Goal: Find specific page/section: Find specific page/section

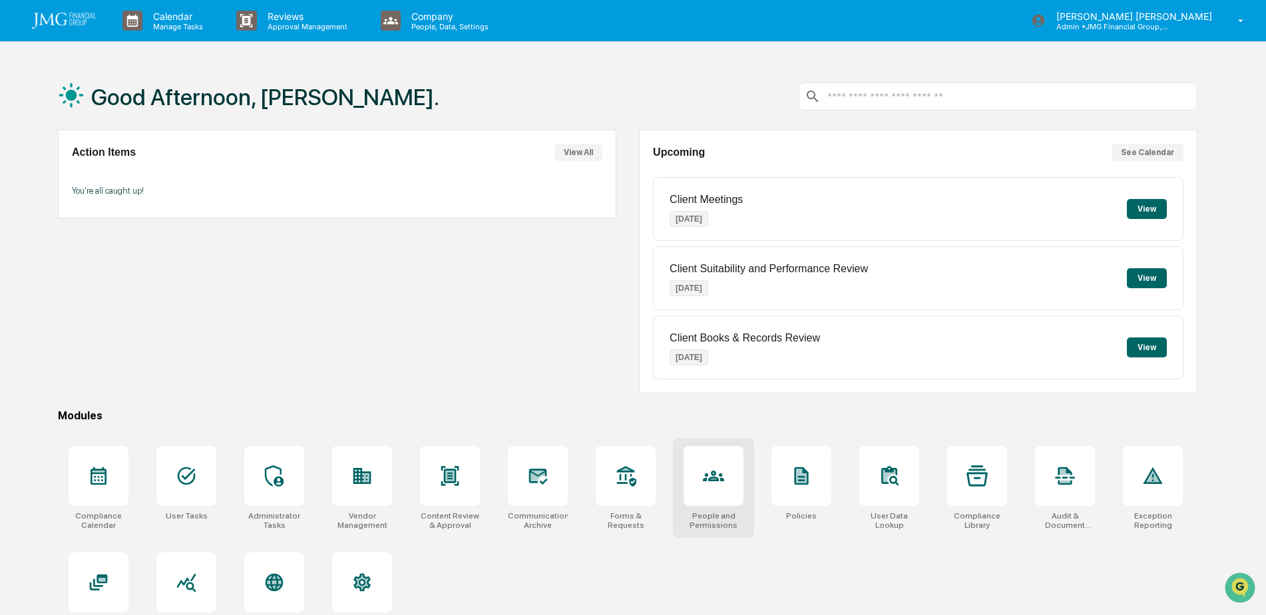
click at [706, 482] on icon at bounding box center [713, 475] width 21 height 21
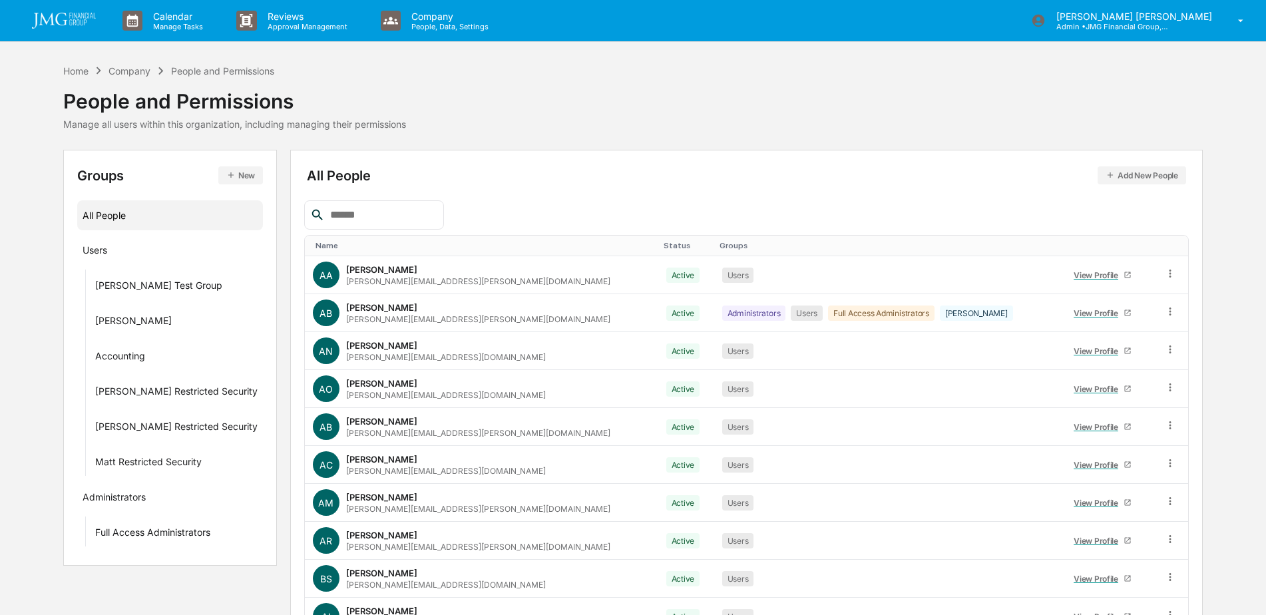
click at [426, 213] on input "text" at bounding box center [381, 214] width 113 height 17
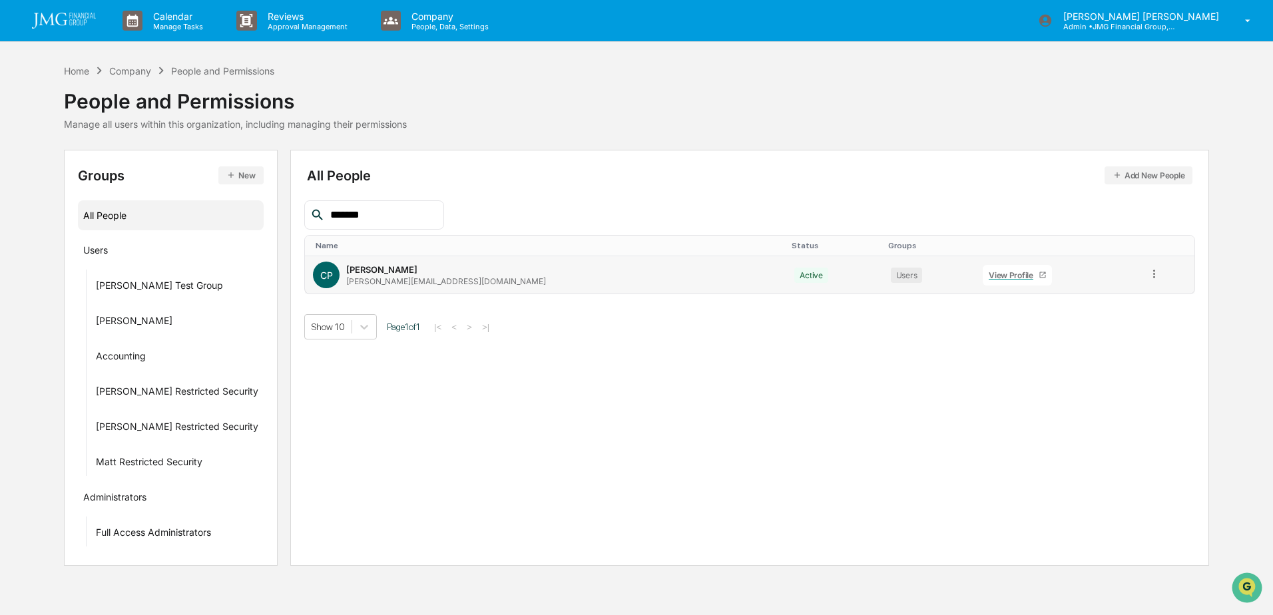
type input "*******"
click at [989, 278] on div "View Profile" at bounding box center [1014, 275] width 50 height 10
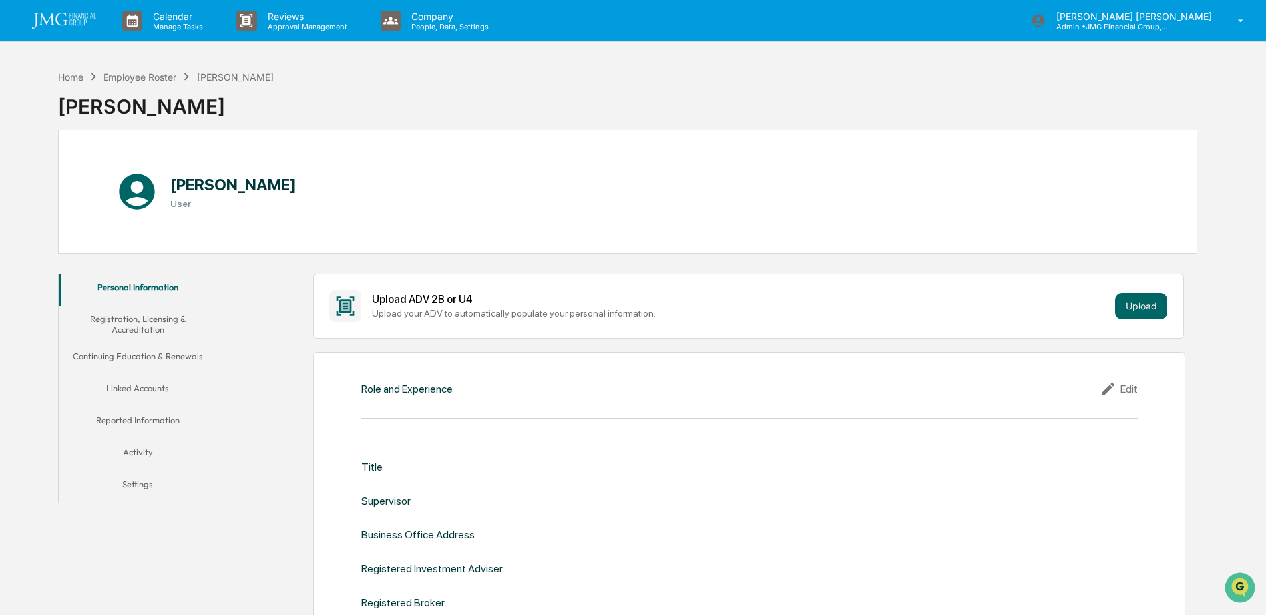
click at [150, 384] on button "Linked Accounts" at bounding box center [138, 391] width 159 height 32
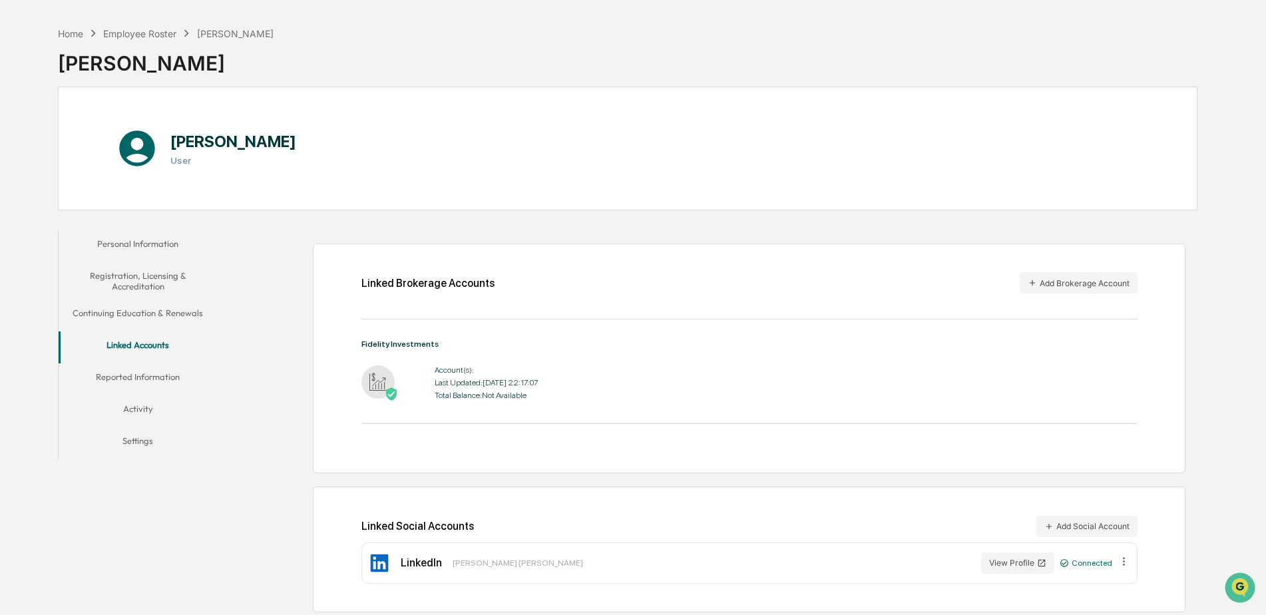
scroll to position [63, 0]
